Goal: Find specific page/section: Find specific page/section

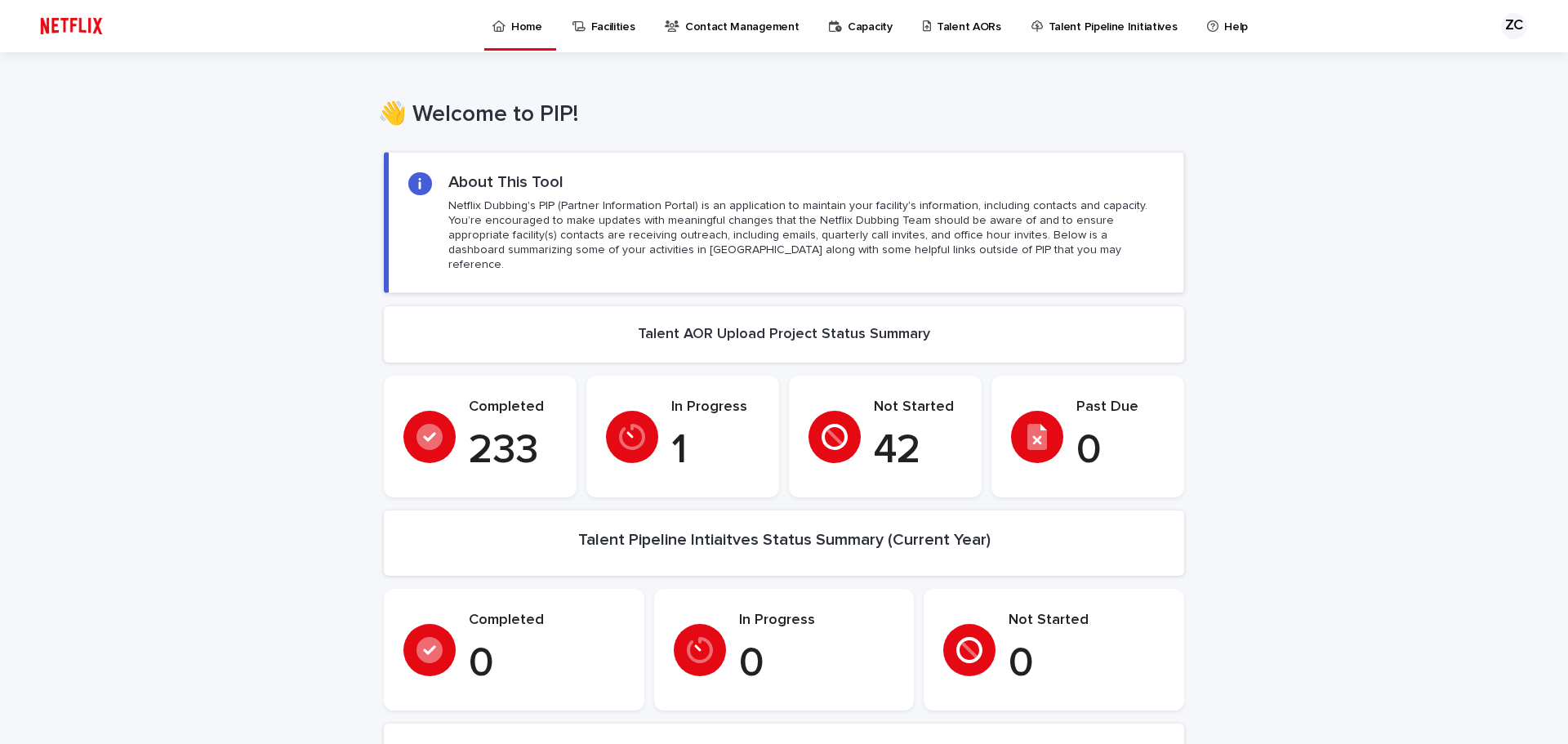
click at [943, 34] on link "Talent AORs" at bounding box center [964, 25] width 88 height 51
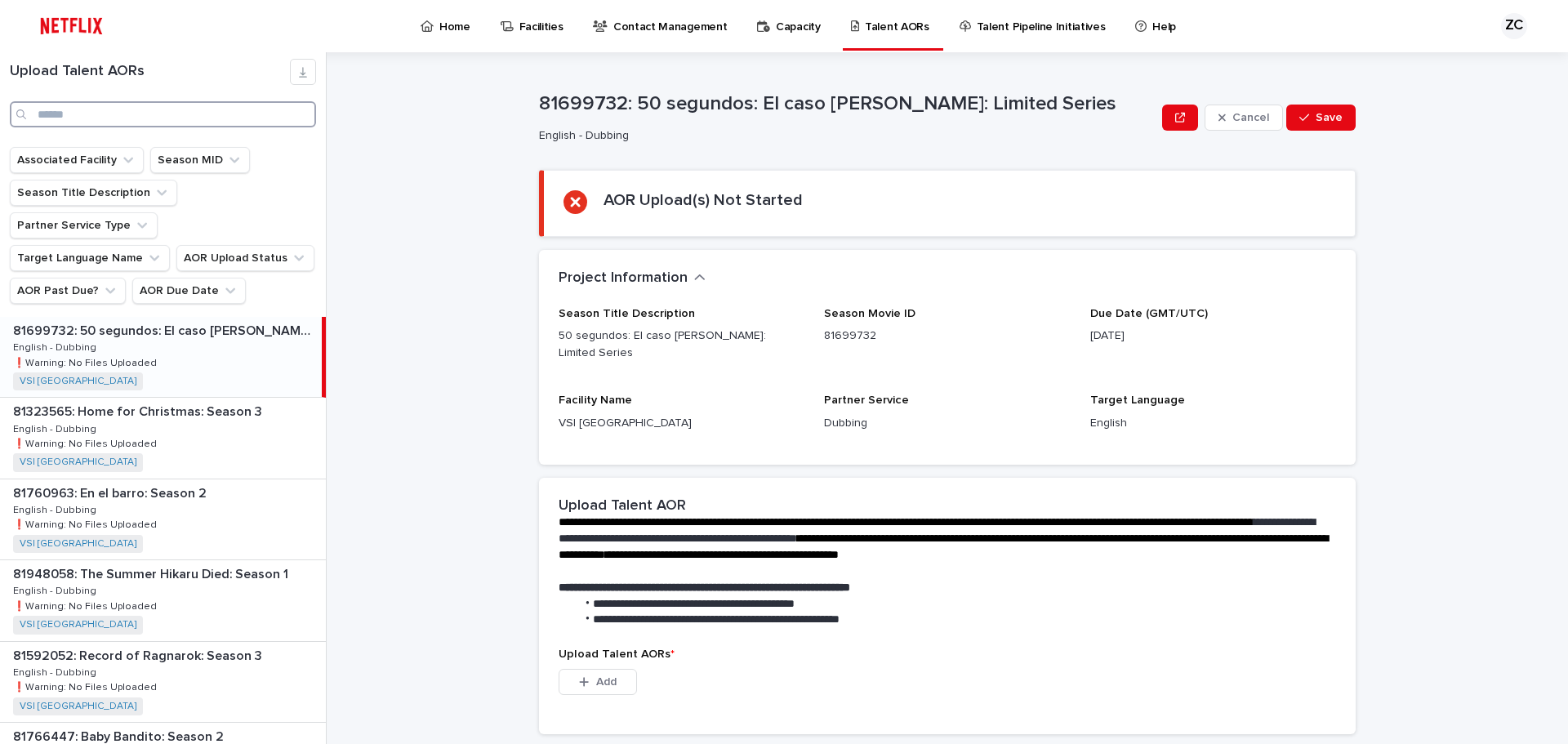
click at [217, 113] on input "Search" at bounding box center [162, 114] width 307 height 26
type input "*****"
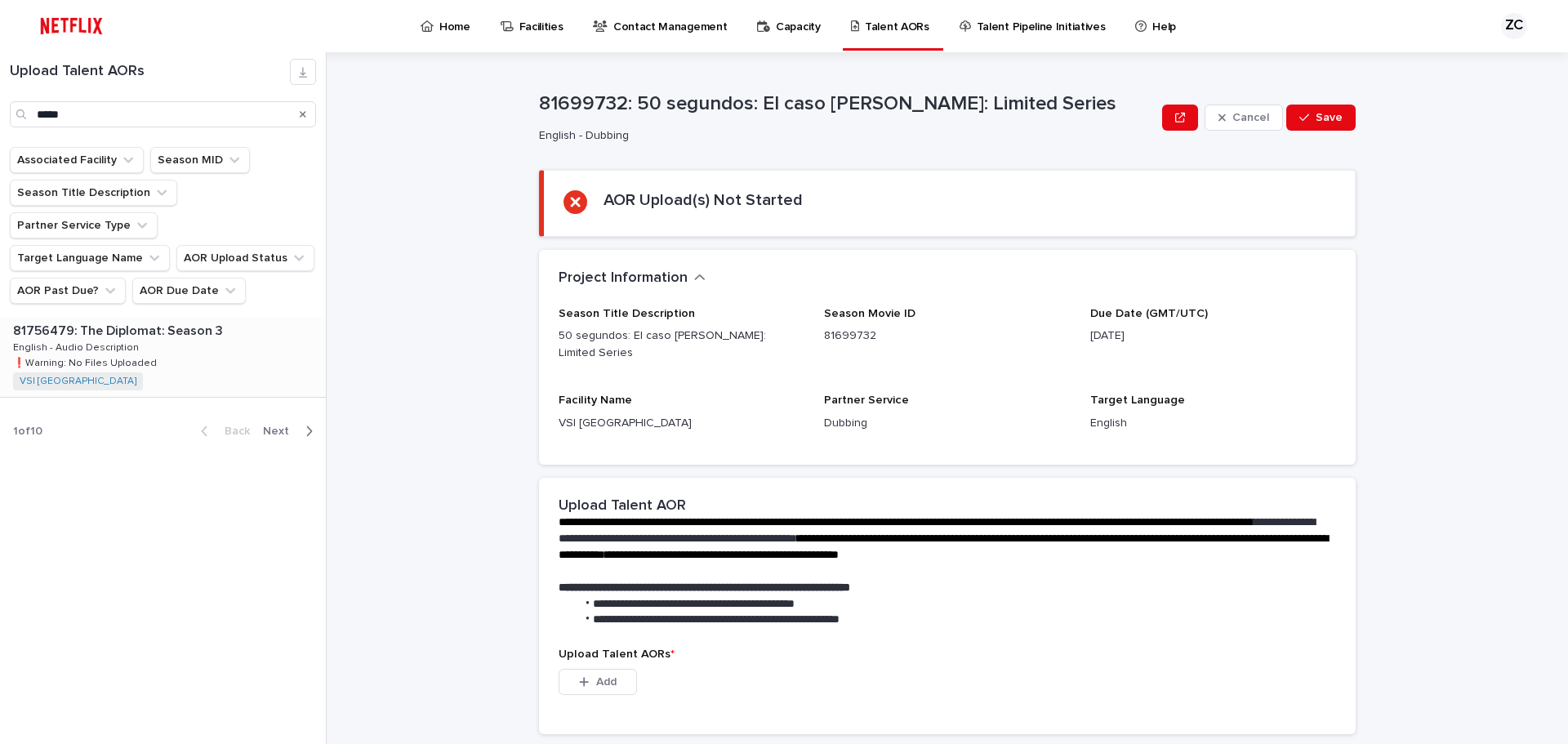
click at [159, 338] on div "81756479: The Diplomat: Season 3 81756479: The Diplomat: Season 3 English - Aud…" at bounding box center [162, 356] width 325 height 80
click at [160, 320] on p "81756479: The Diplomat: Season 3" at bounding box center [120, 329] width 213 height 19
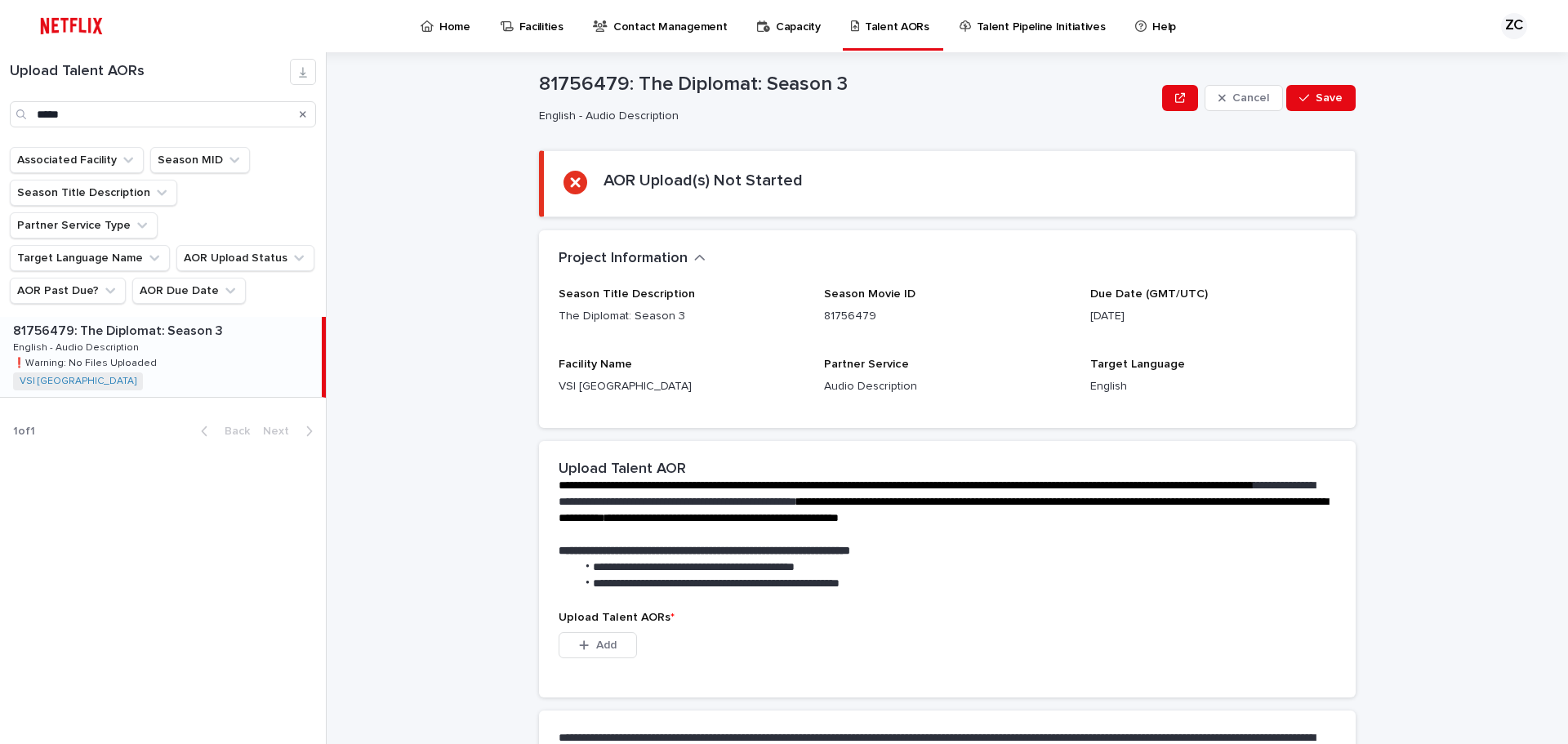
scroll to position [235, 0]
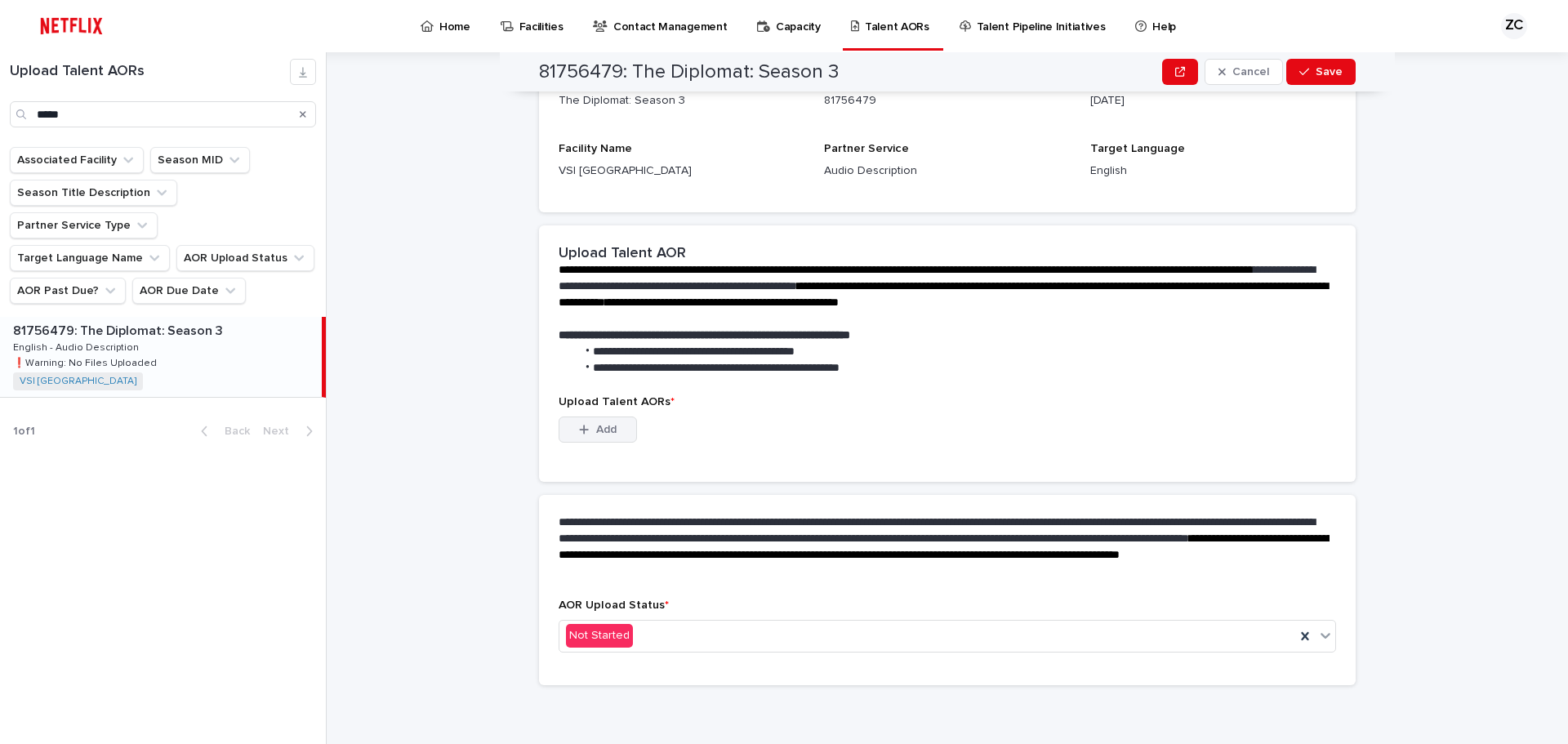
click at [579, 433] on icon "button" at bounding box center [584, 429] width 9 height 11
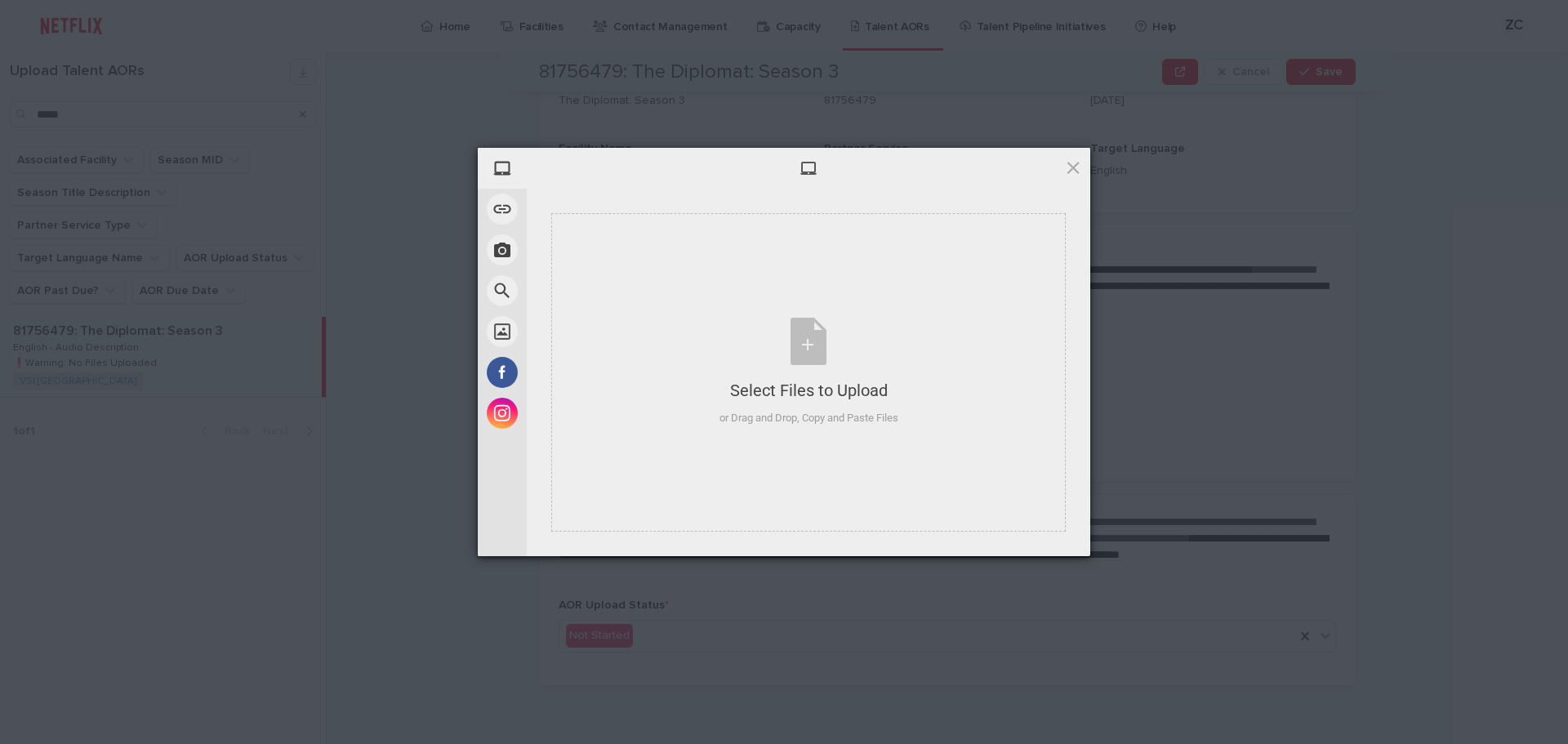
drag, startPoint x: 283, startPoint y: 471, endPoint x: 704, endPoint y: 706, distance: 482.1
click at [285, 471] on div "My Device Link (URL) Take Photo Web Search Unsplash Facebook Instagram Select F…" at bounding box center [784, 372] width 1568 height 744
drag, startPoint x: 1261, startPoint y: 41, endPoint x: 1214, endPoint y: 42, distance: 47.0
click at [1261, 41] on div "My Device Link (URL) Take Photo Web Search Unsplash Facebook Instagram Select F…" at bounding box center [784, 372] width 1568 height 744
